Goal: Obtain resource: Download file/media

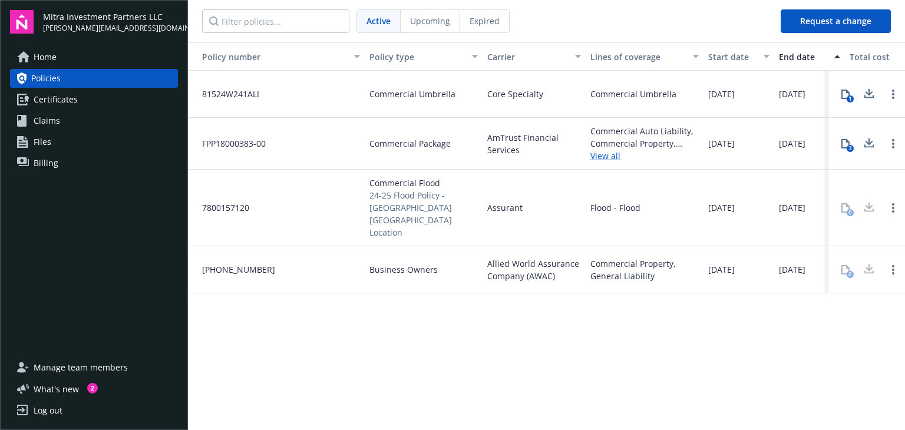
click at [766, 324] on div "Policy number Policy type Carrier Lines of coverage Start date End date Total c…" at bounding box center [546, 235] width 717 height 386
click at [868, 95] on icon at bounding box center [869, 94] width 14 height 15
